Goal: Transaction & Acquisition: Obtain resource

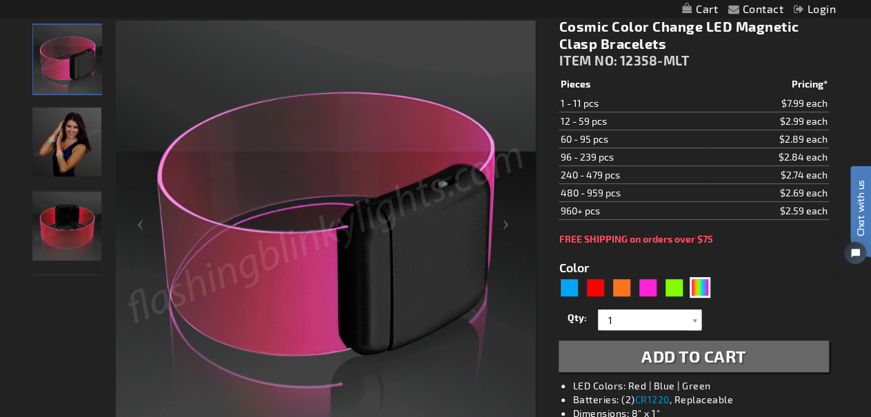
scroll to position [186, 0]
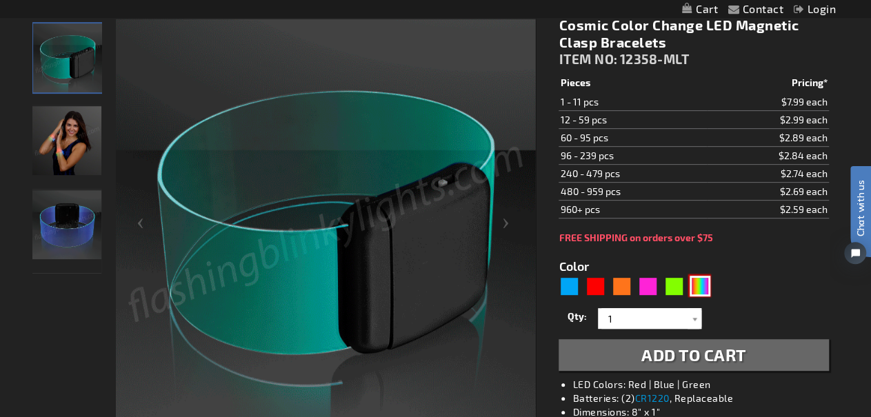
click at [698, 281] on div "Multicolor" at bounding box center [700, 286] width 21 height 21
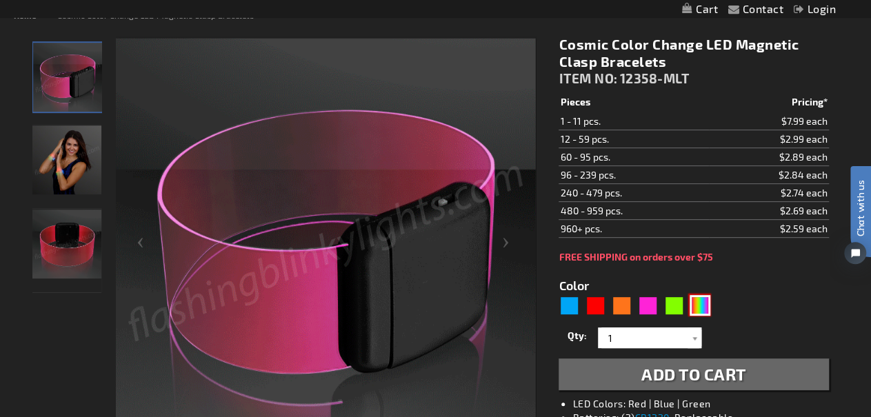
scroll to position [167, 0]
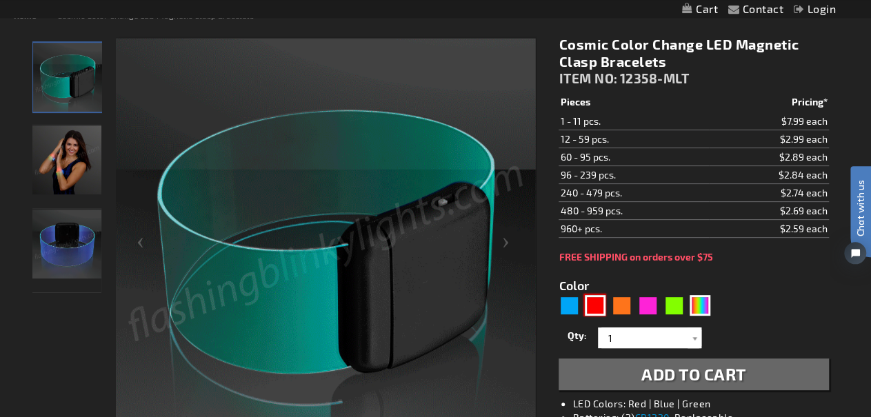
click at [592, 306] on div "Red" at bounding box center [595, 305] width 21 height 21
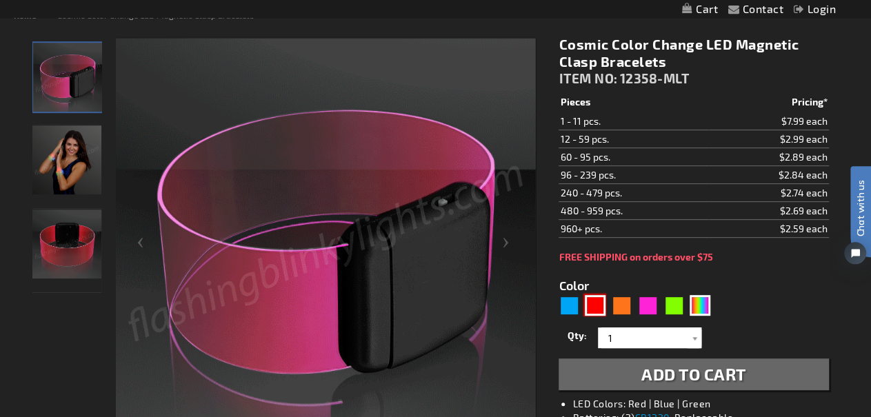
type input "5641"
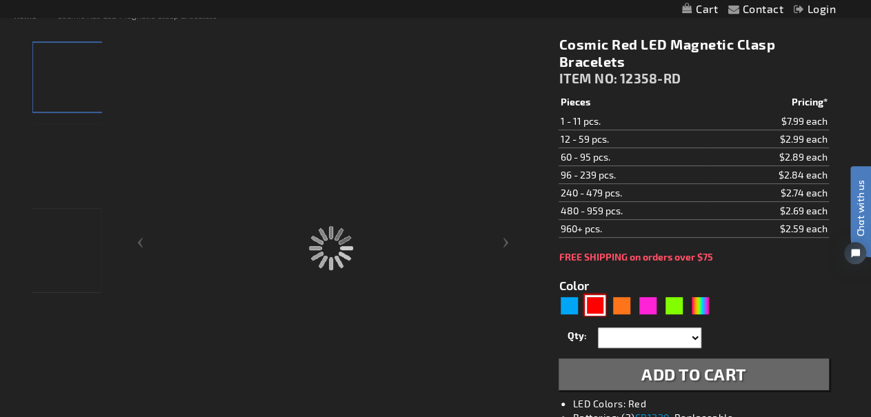
type input "12358-RD"
type input "Customize - Cosmic Red LED Magnetic Clasp Bracelets - ITEM NO: 12358-RD"
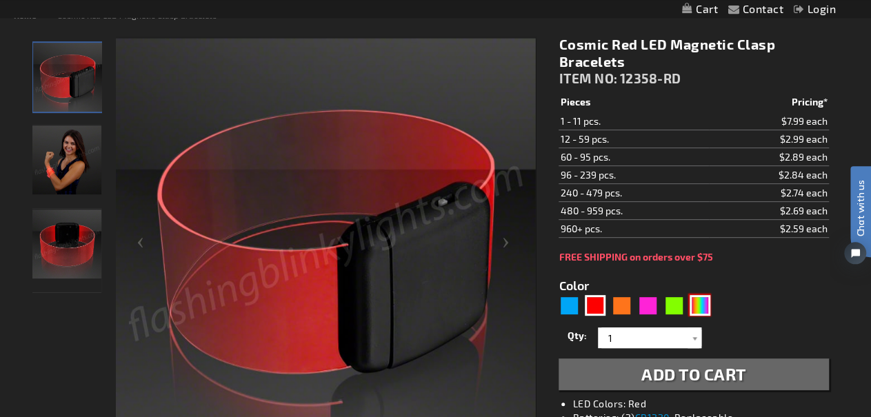
click at [701, 301] on div "Multicolor" at bounding box center [700, 305] width 21 height 21
type input "5659"
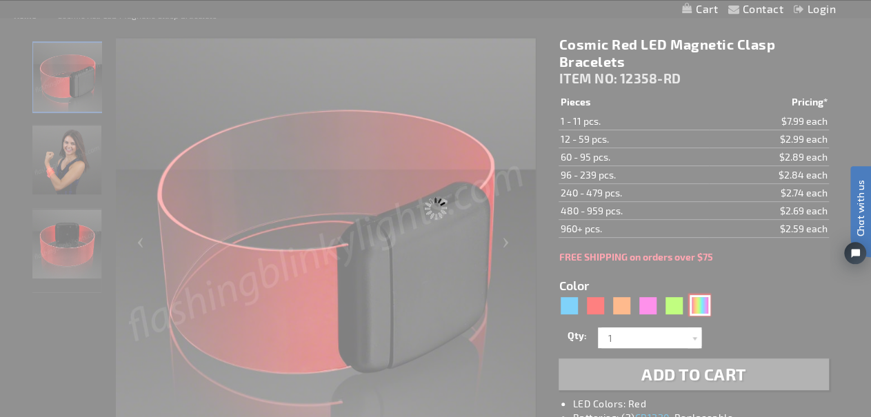
type input "12358-MLT"
type input "Customize - Cosmic Color Change LED Magnetic Clasp Bracelets - ITEM NO: 12358-M…"
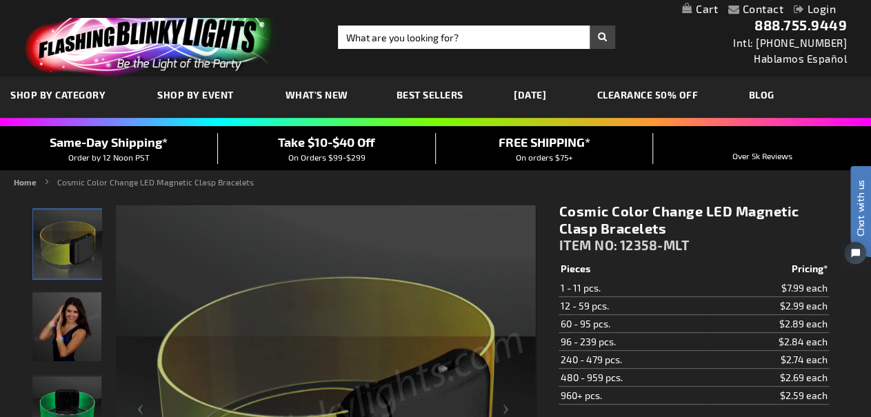
click at [306, 92] on span "What's New" at bounding box center [317, 95] width 63 height 12
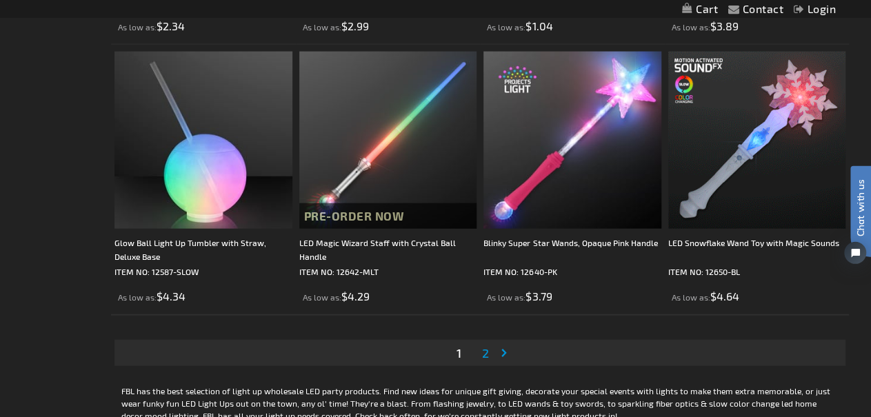
scroll to position [4024, 0]
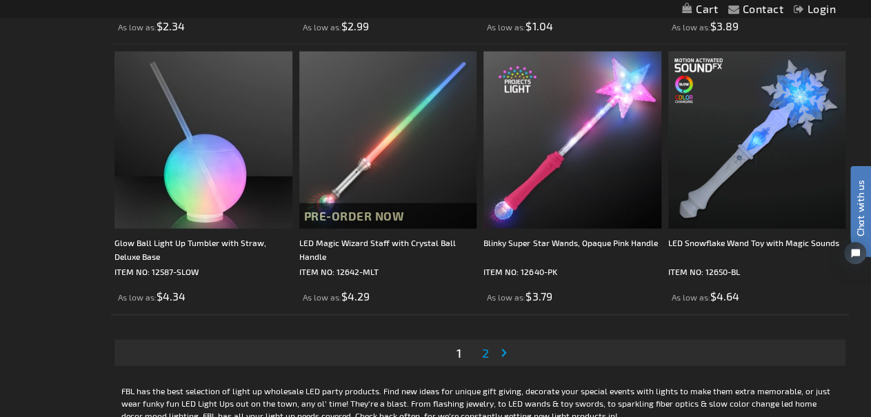
click at [482, 357] on span "2" at bounding box center [485, 352] width 7 height 15
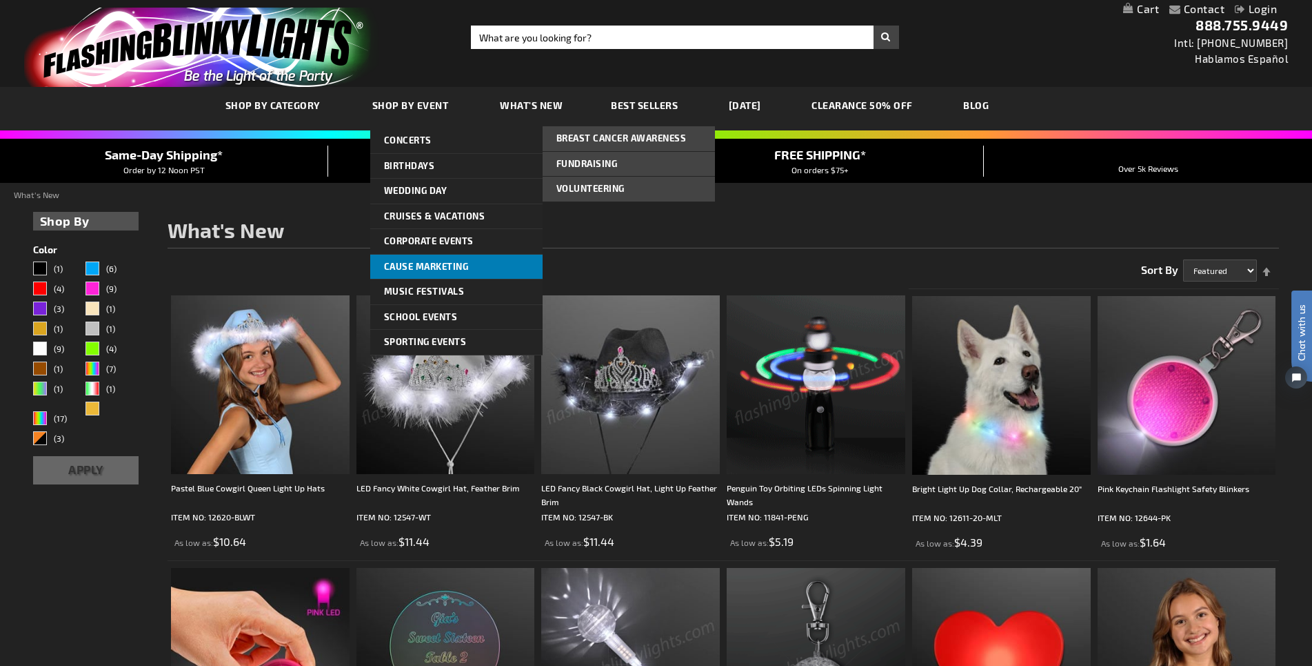
click at [448, 266] on span "Cause Marketing" at bounding box center [426, 266] width 85 height 11
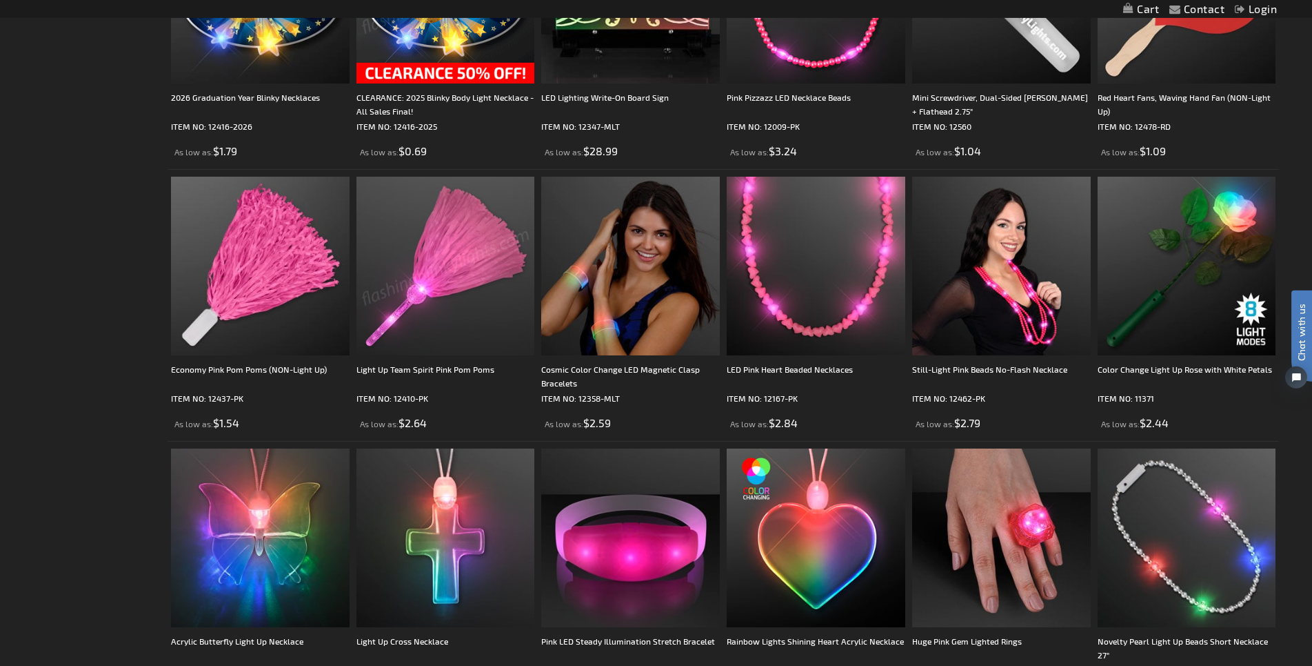
scroll to position [2321, 0]
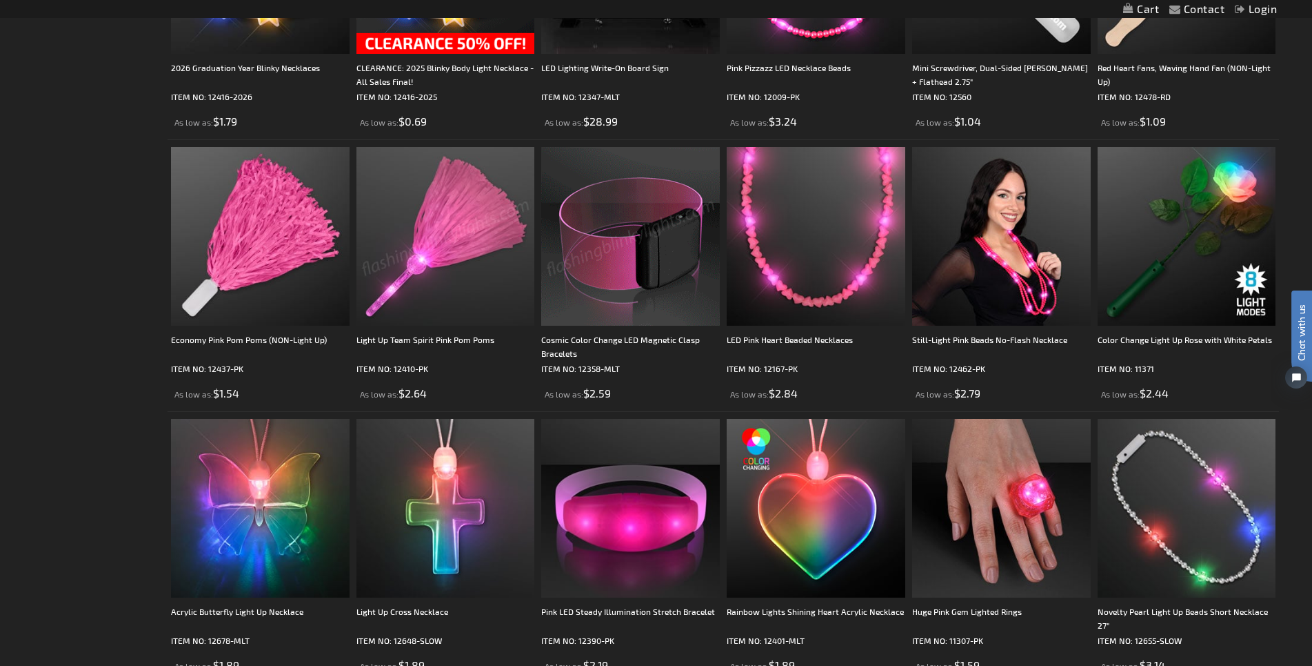
click at [628, 305] on img at bounding box center [630, 236] width 179 height 179
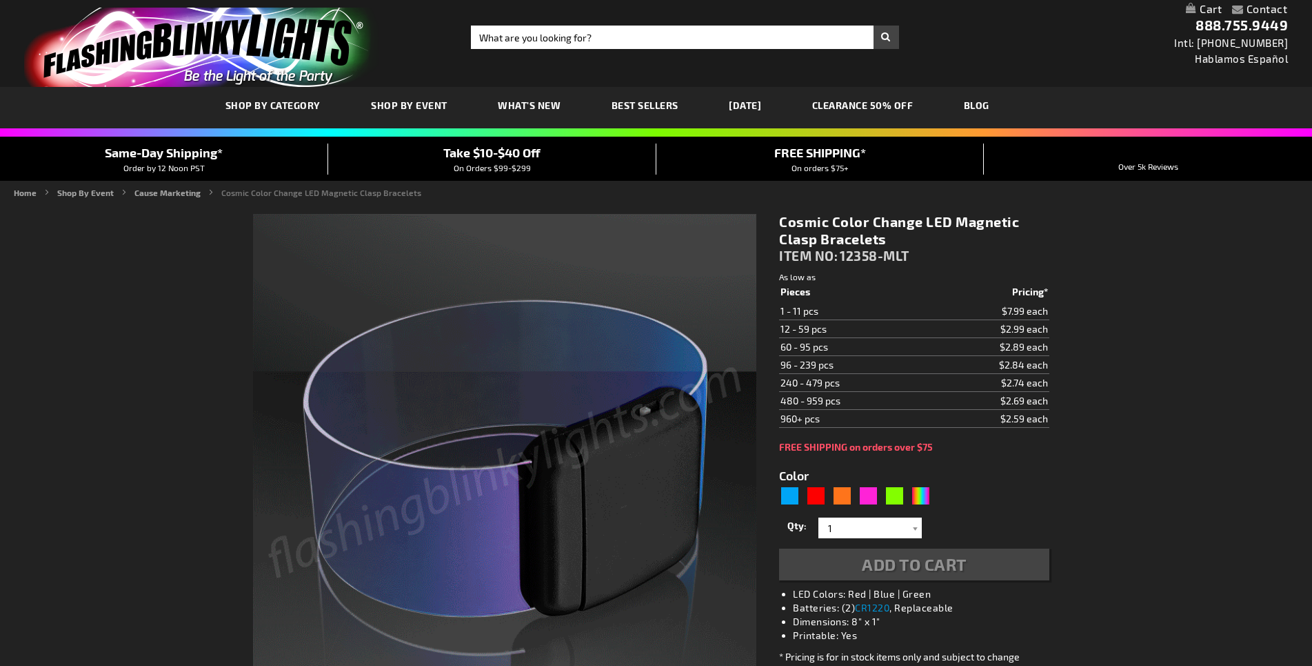
type input "5659"
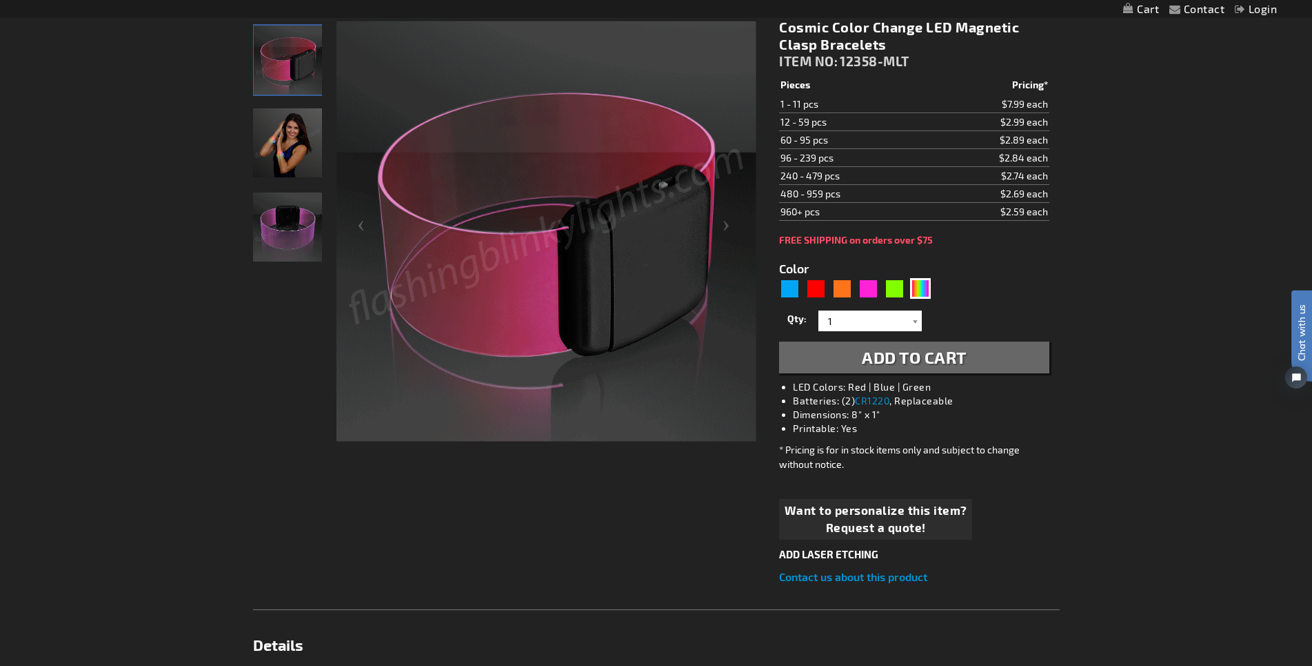
scroll to position [211, 0]
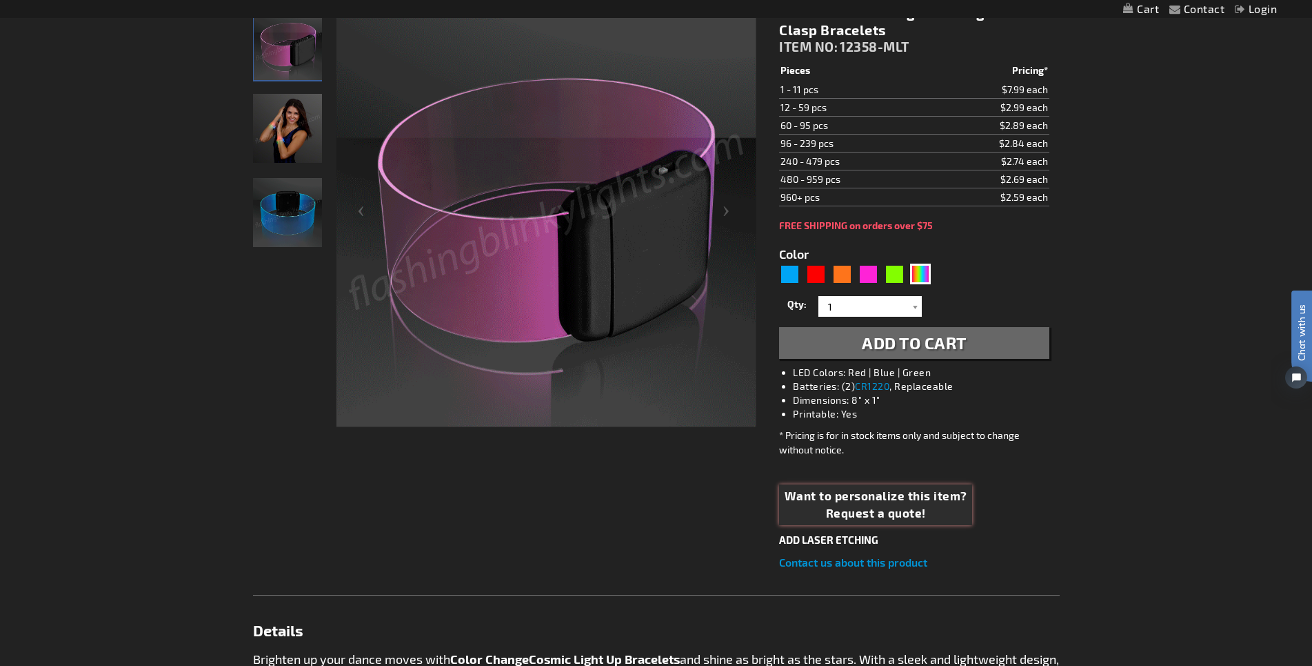
click at [901, 513] on span "Request a quote!" at bounding box center [876, 513] width 183 height 18
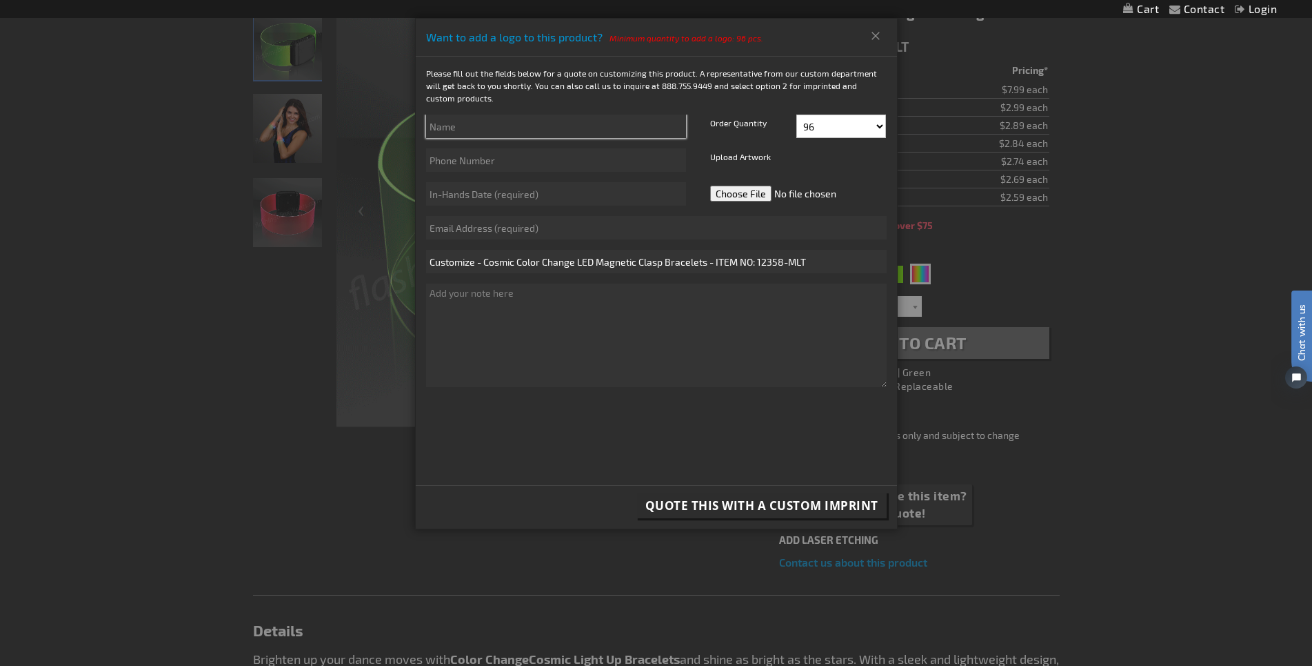
click at [492, 119] on input "text" at bounding box center [556, 125] width 260 height 23
type input "Elizabeth Records"
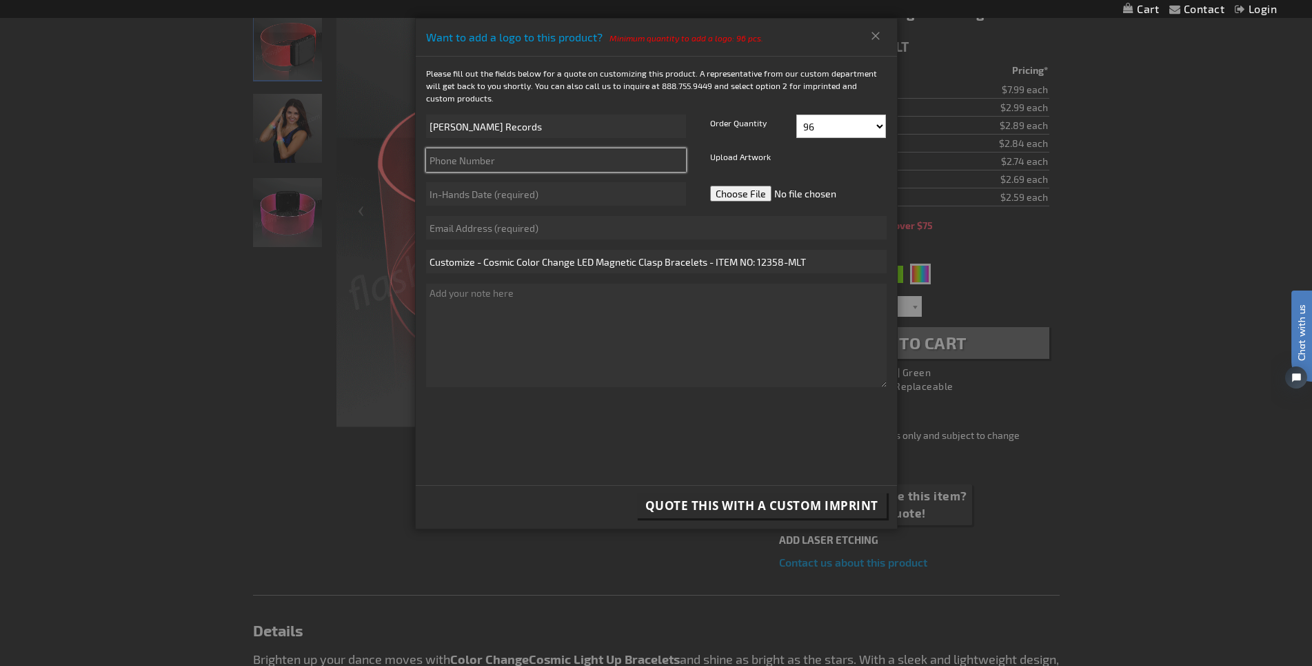
type input "5412317511"
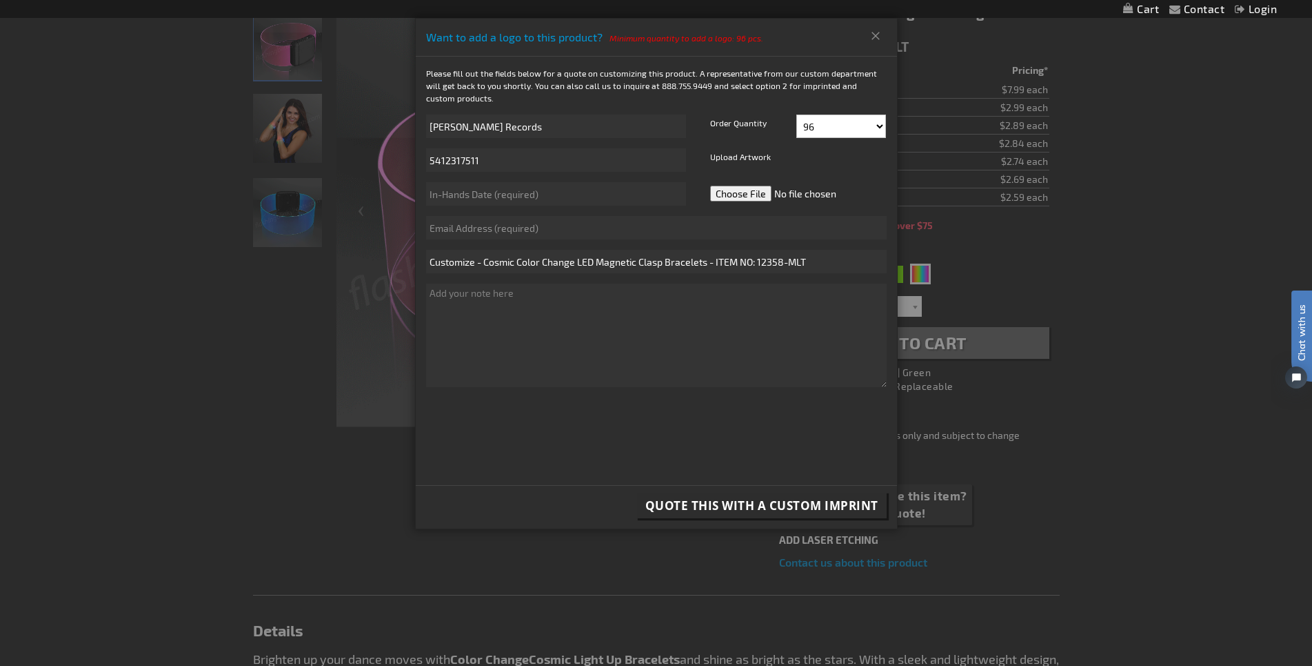
type input "elizabeth.records@oregonstate.edu"
click at [797, 114] on select "96 108 120 132 144 156 168 180 192 204 216 228 240" at bounding box center [842, 125] width 90 height 23
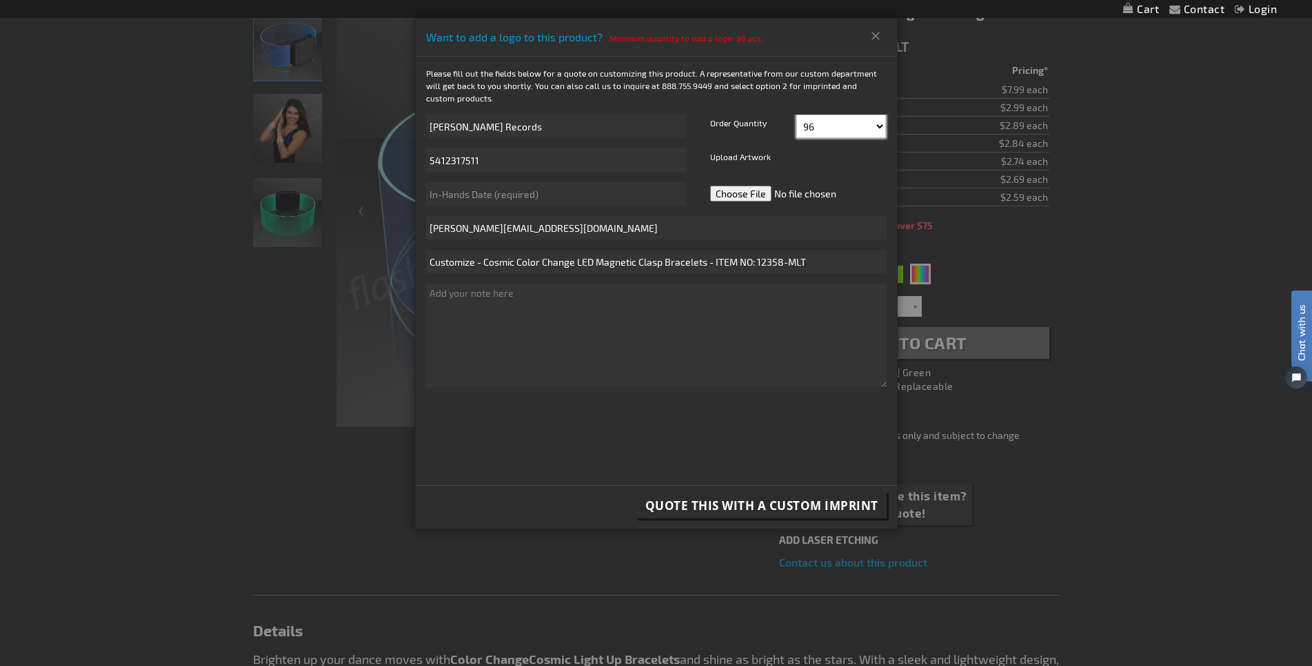
select select "252"
click option "252" at bounding box center [0, 0] width 0 height 0
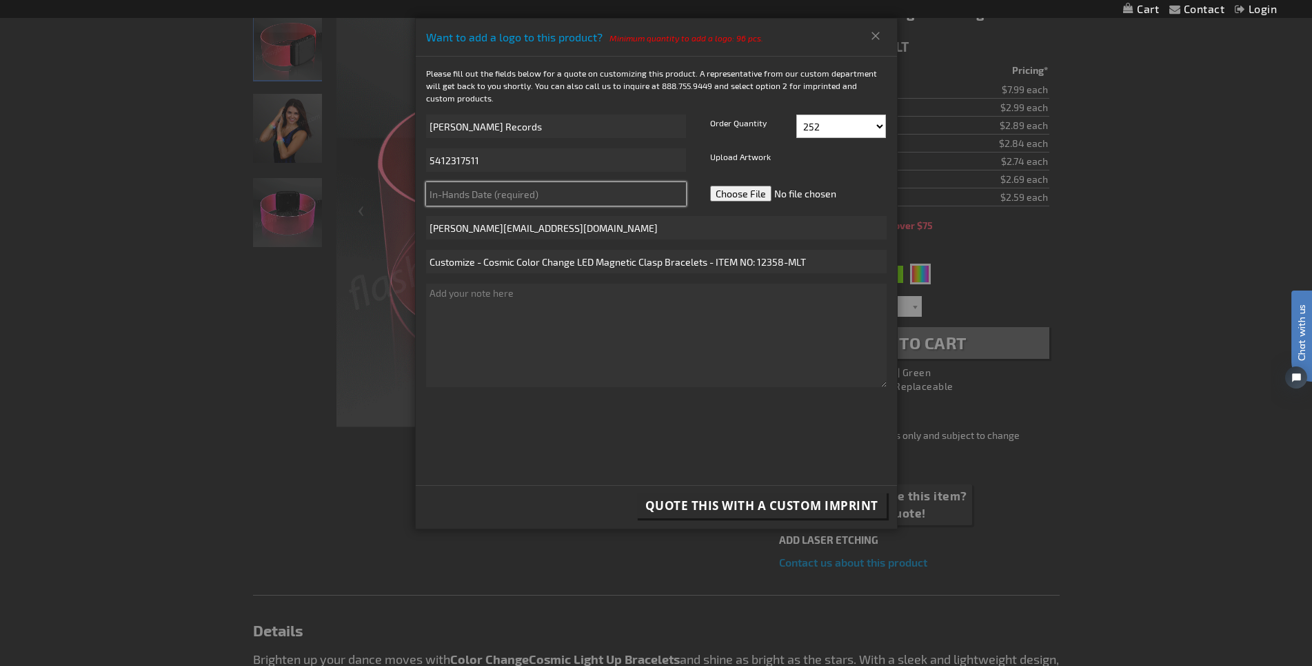
click at [639, 198] on input "text" at bounding box center [556, 193] width 260 height 23
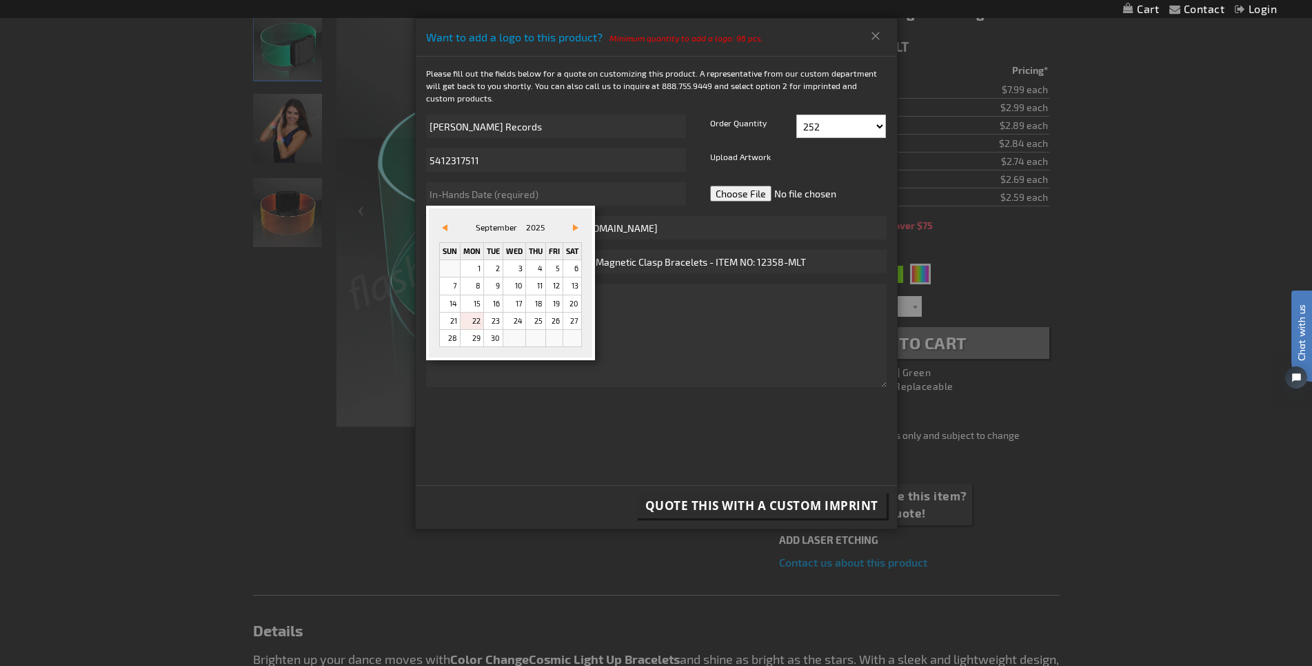
click at [579, 228] on span "Vor&#x3e;" at bounding box center [576, 227] width 6 height 7
click at [476, 286] on link "3" at bounding box center [472, 285] width 23 height 17
type input "11/3/2025"
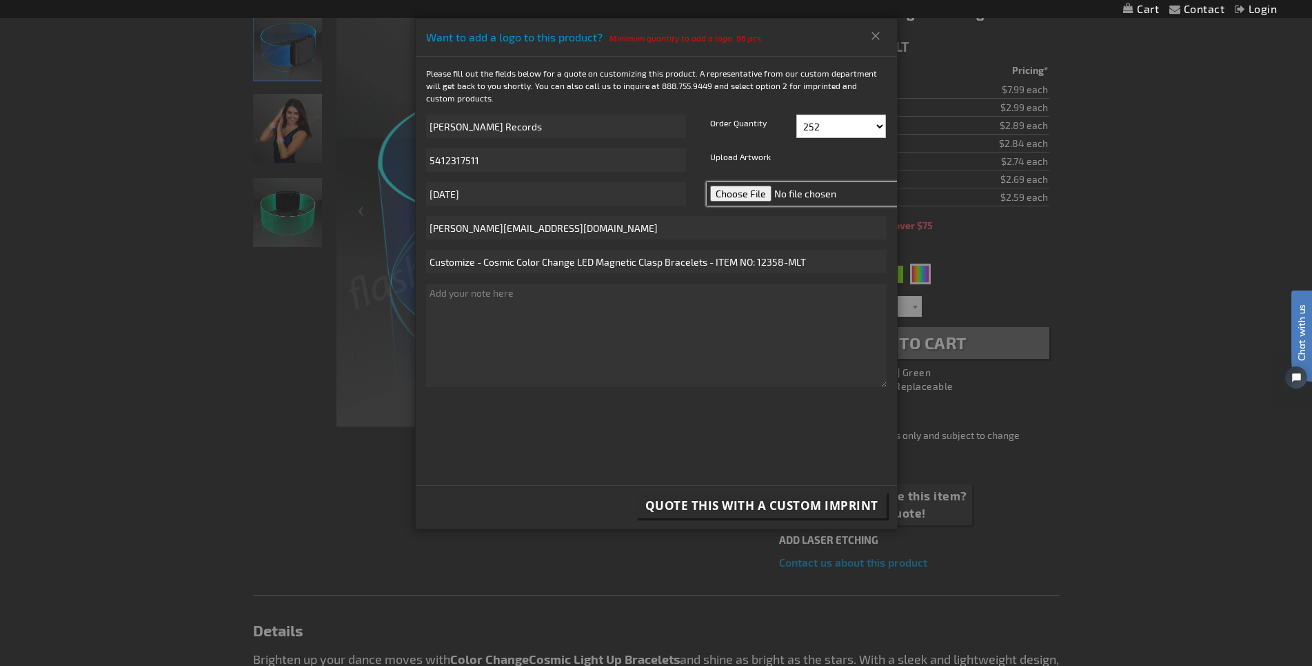
click at [722, 188] on input "file" at bounding box center [804, 193] width 194 height 23
type input "C:\fakepath\OSU_Transp_Serv_horizontal_1C_B.png"
click at [738, 499] on span "Quote this with a Custom Imprint" at bounding box center [762, 505] width 233 height 16
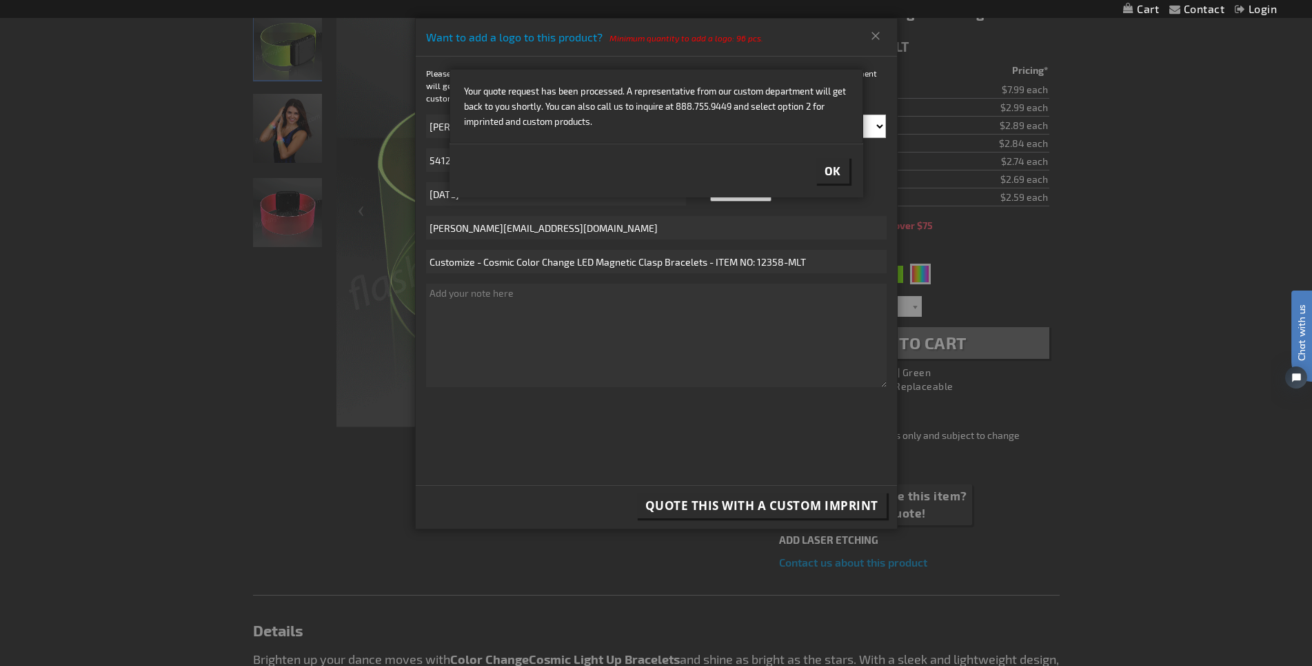
click at [841, 170] on button "Ok" at bounding box center [833, 171] width 33 height 26
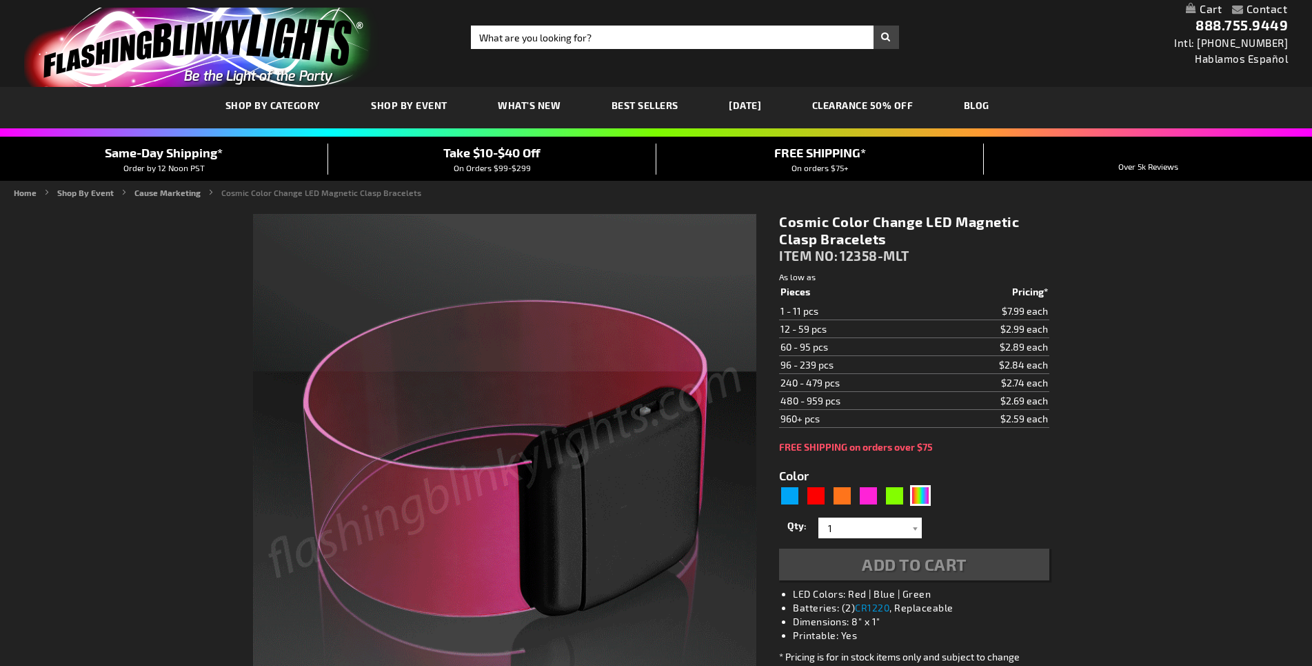
type input "5659"
